Goal: Check status

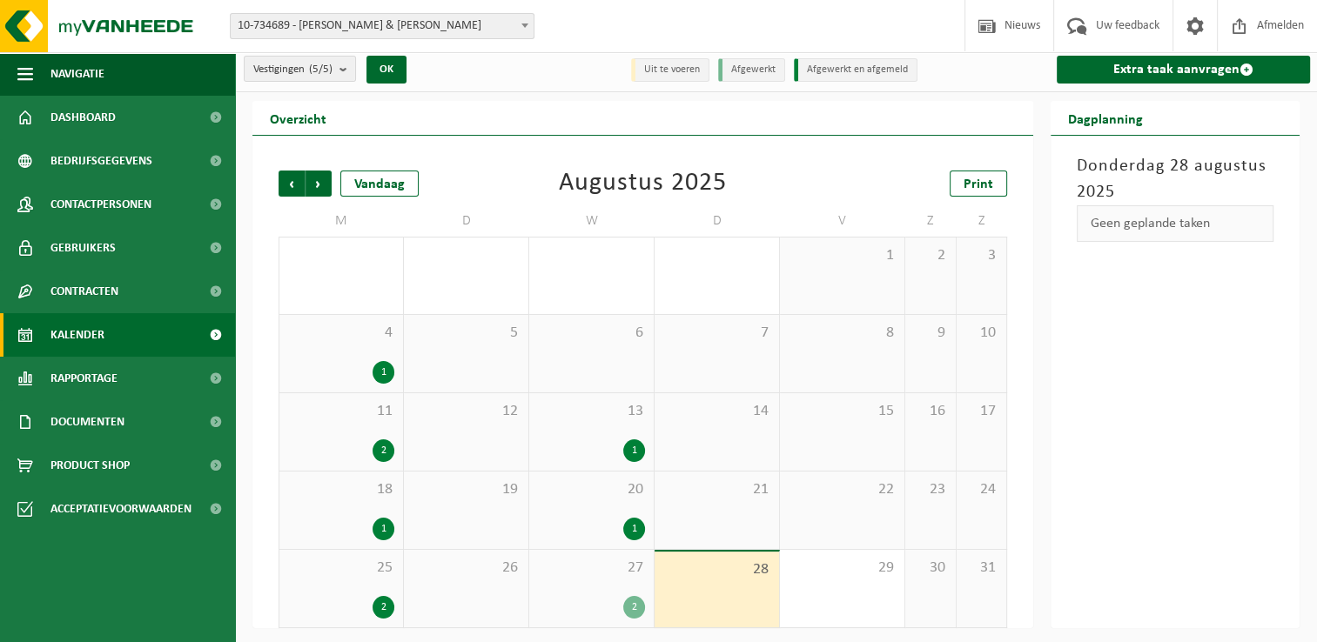
scroll to position [7, 0]
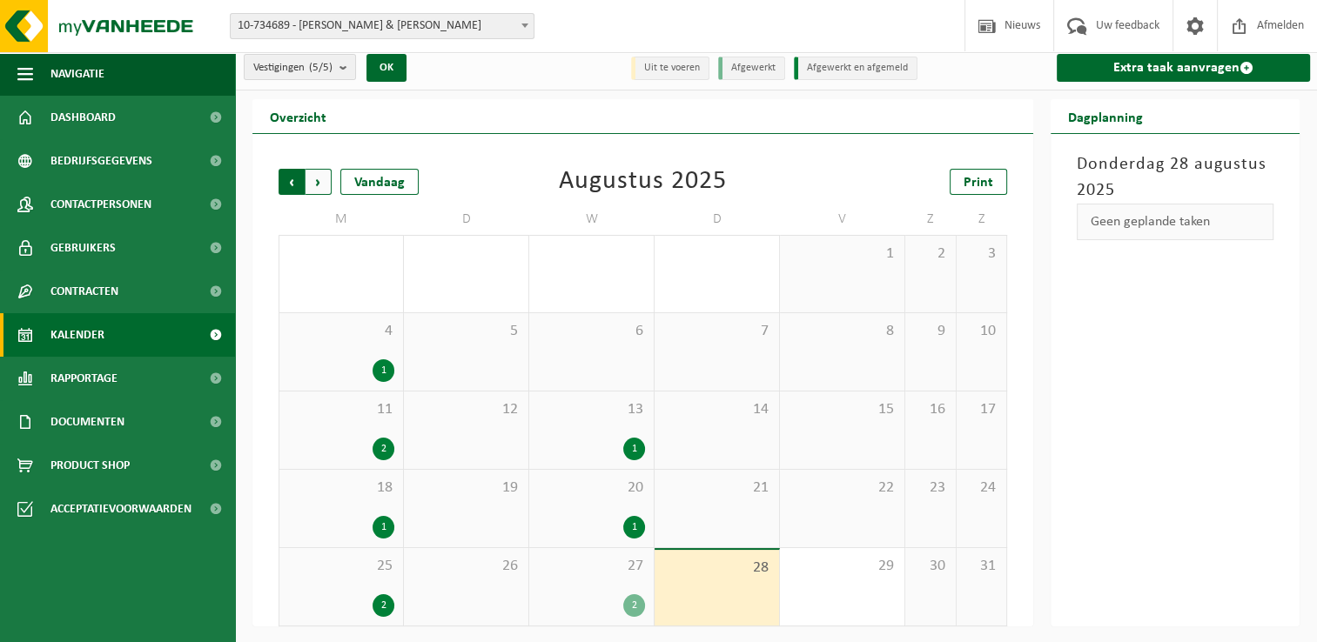
click at [324, 176] on span "Volgende" at bounding box center [319, 182] width 26 height 26
